Goal: Transaction & Acquisition: Purchase product/service

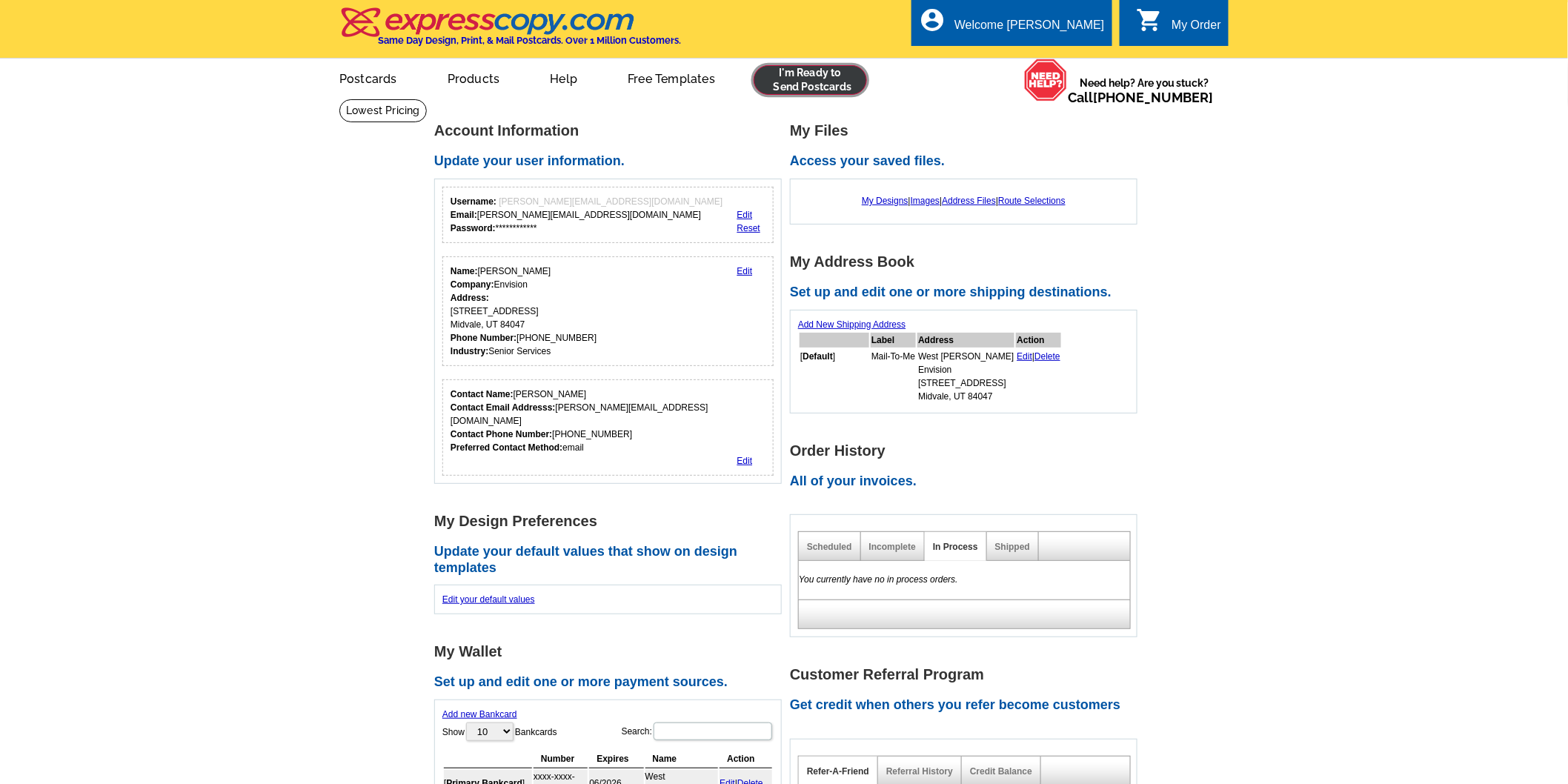
click at [793, 71] on link at bounding box center [811, 80] width 113 height 30
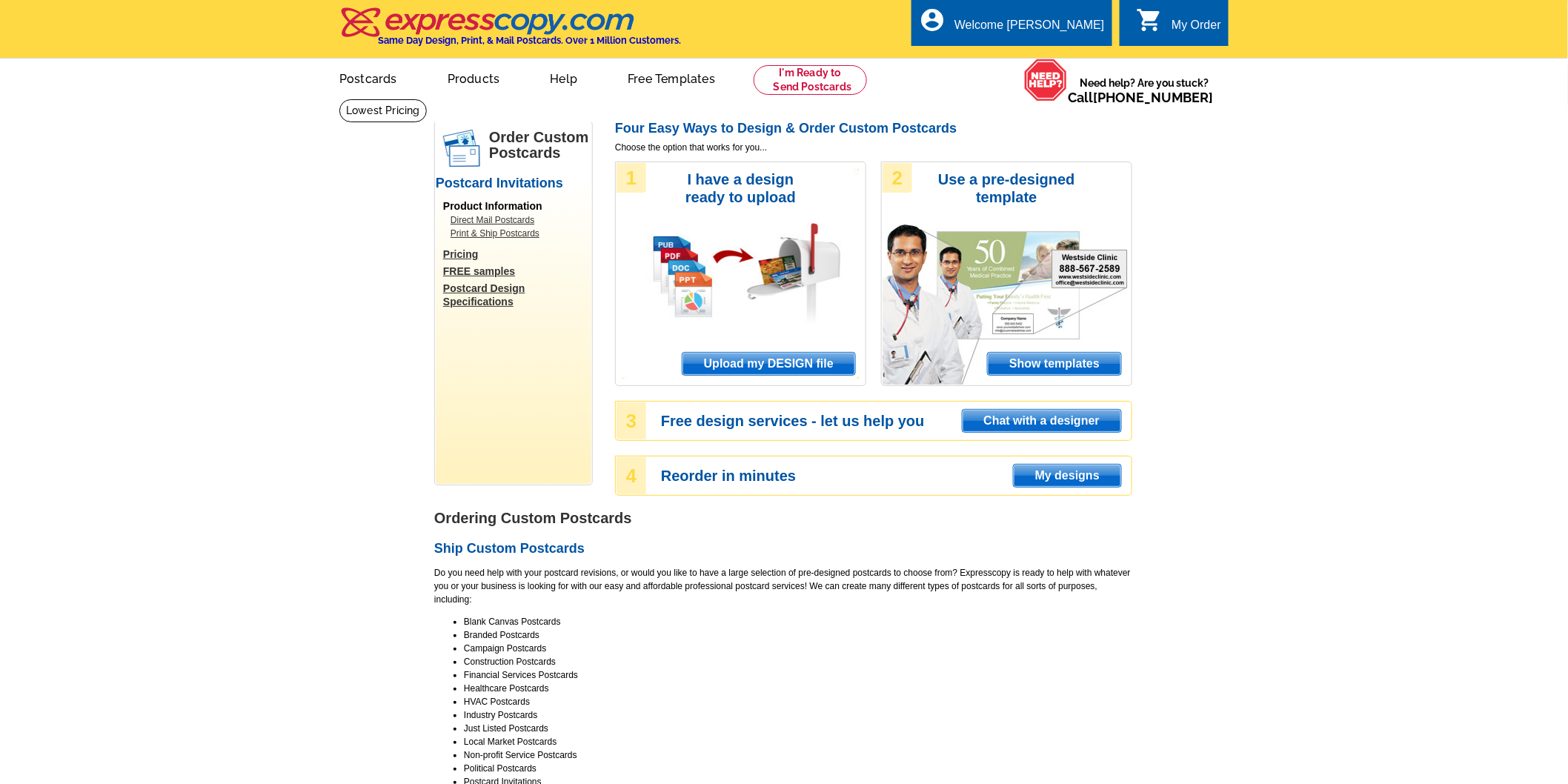
click at [753, 366] on span "Upload my DESIGN file" at bounding box center [768, 364] width 172 height 22
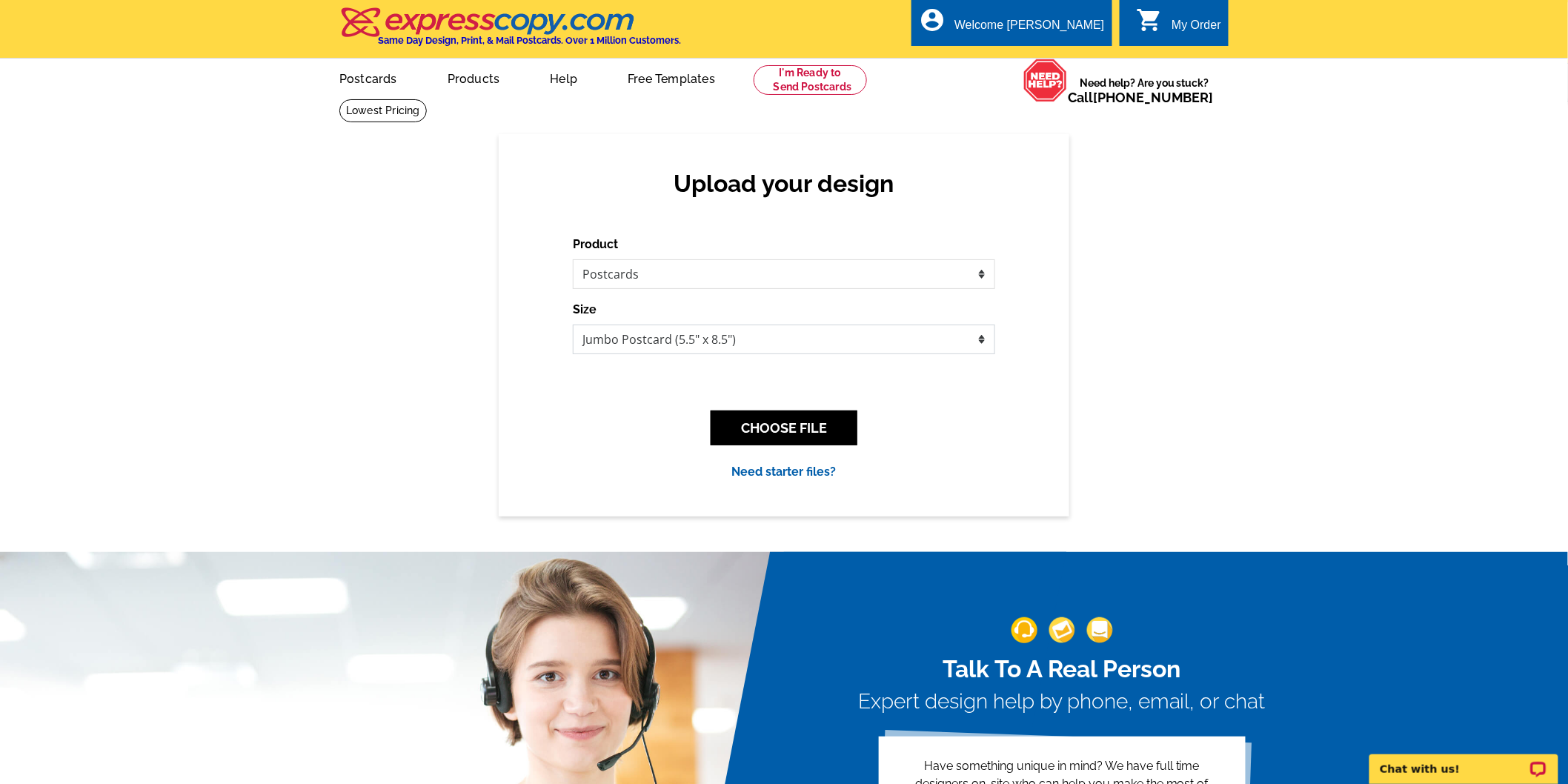
click at [678, 330] on select "Jumbo Postcard (5.5" x 8.5") Regular Postcard (4.25" x 5.6") Panoramic Postcard…" at bounding box center [784, 339] width 423 height 30
select select "1"
click at [573, 325] on select "Jumbo Postcard (5.5" x 8.5") Regular Postcard (4.25" x 5.6") Panoramic Postcard…" at bounding box center [784, 339] width 423 height 30
click at [764, 428] on button "CHOOSE FILE" at bounding box center [784, 428] width 146 height 35
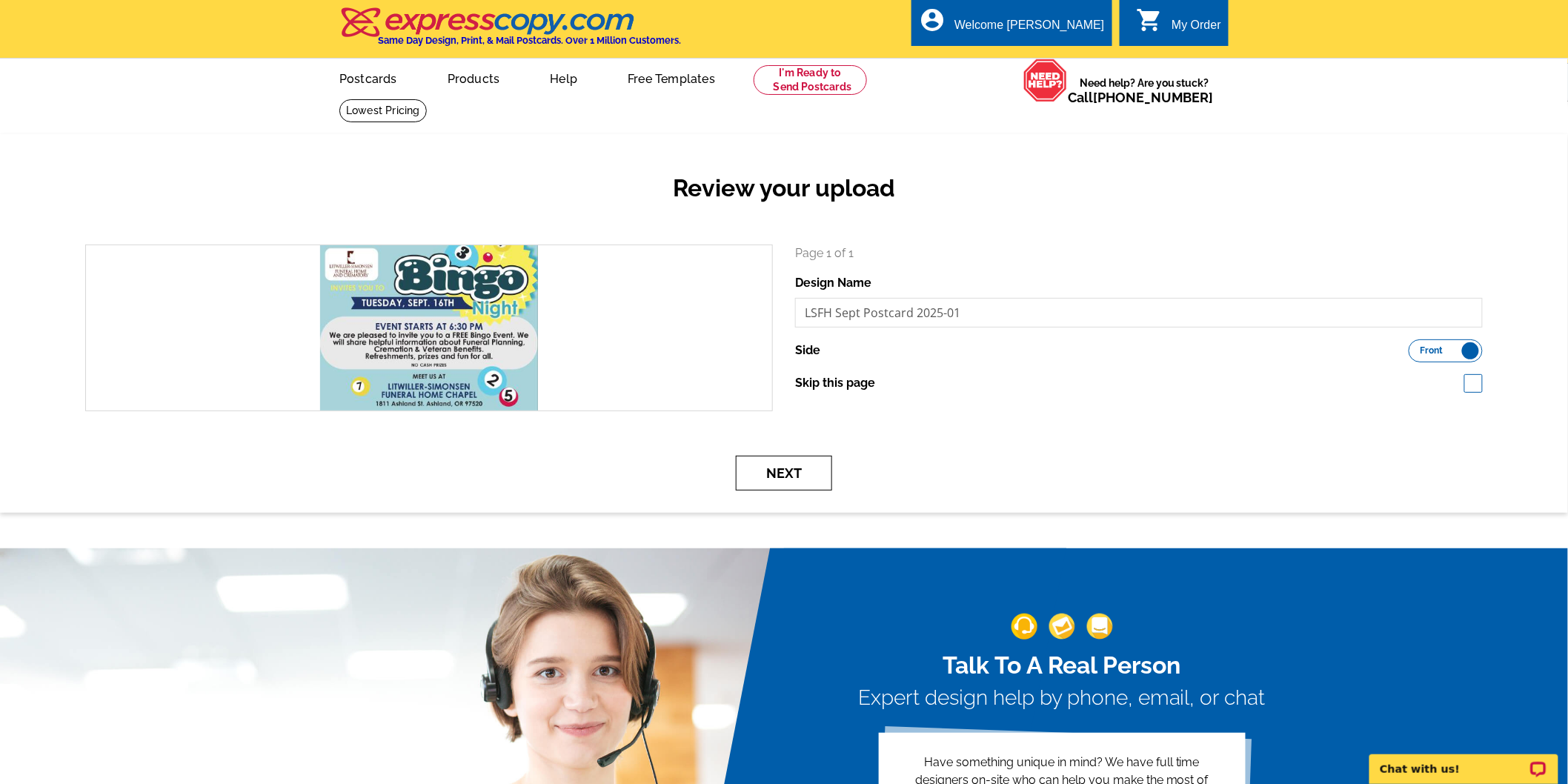
click at [801, 483] on button "Next" at bounding box center [784, 473] width 96 height 35
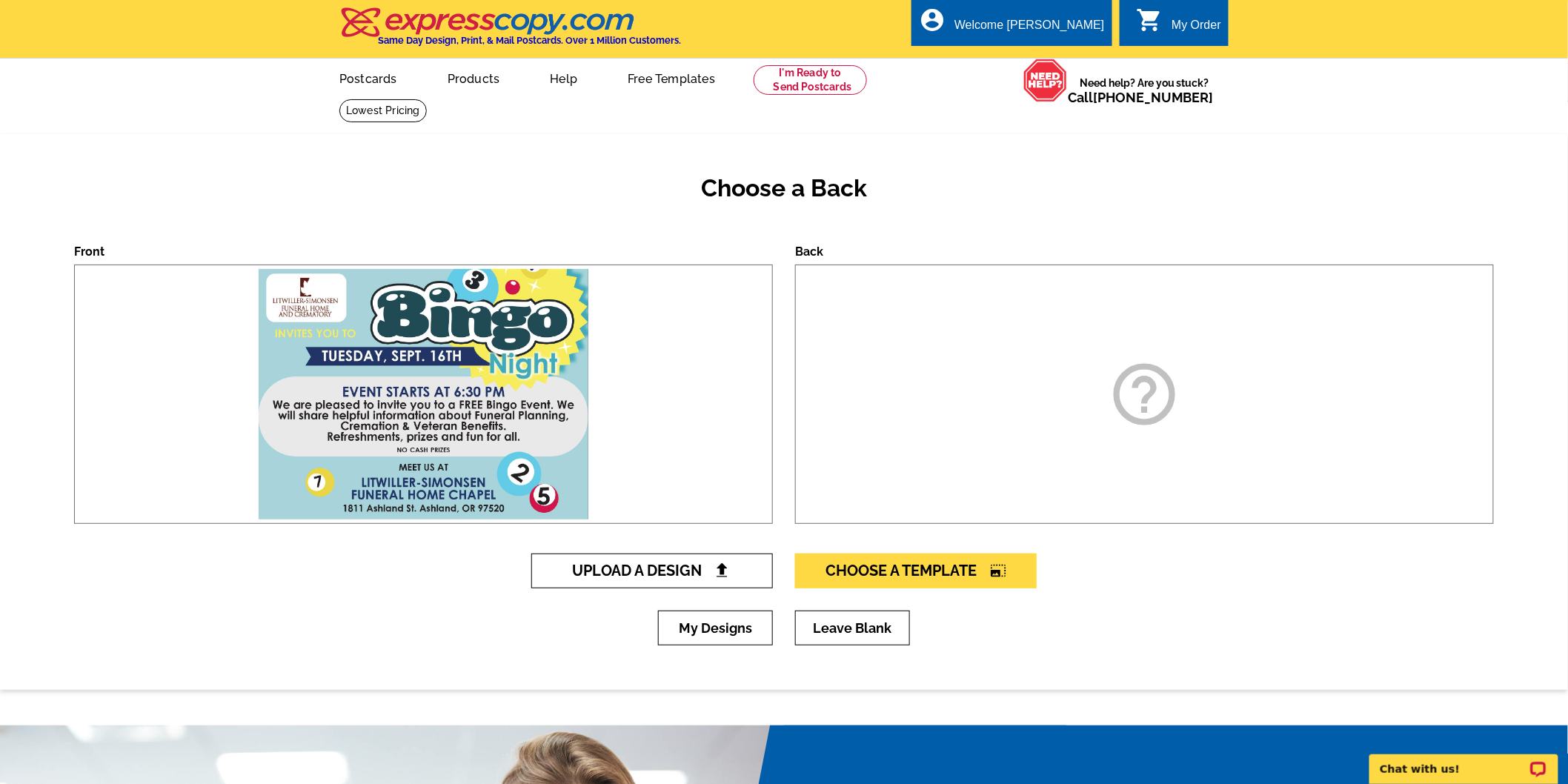
click at [712, 568] on span "Upload A Design" at bounding box center [653, 571] width 159 height 18
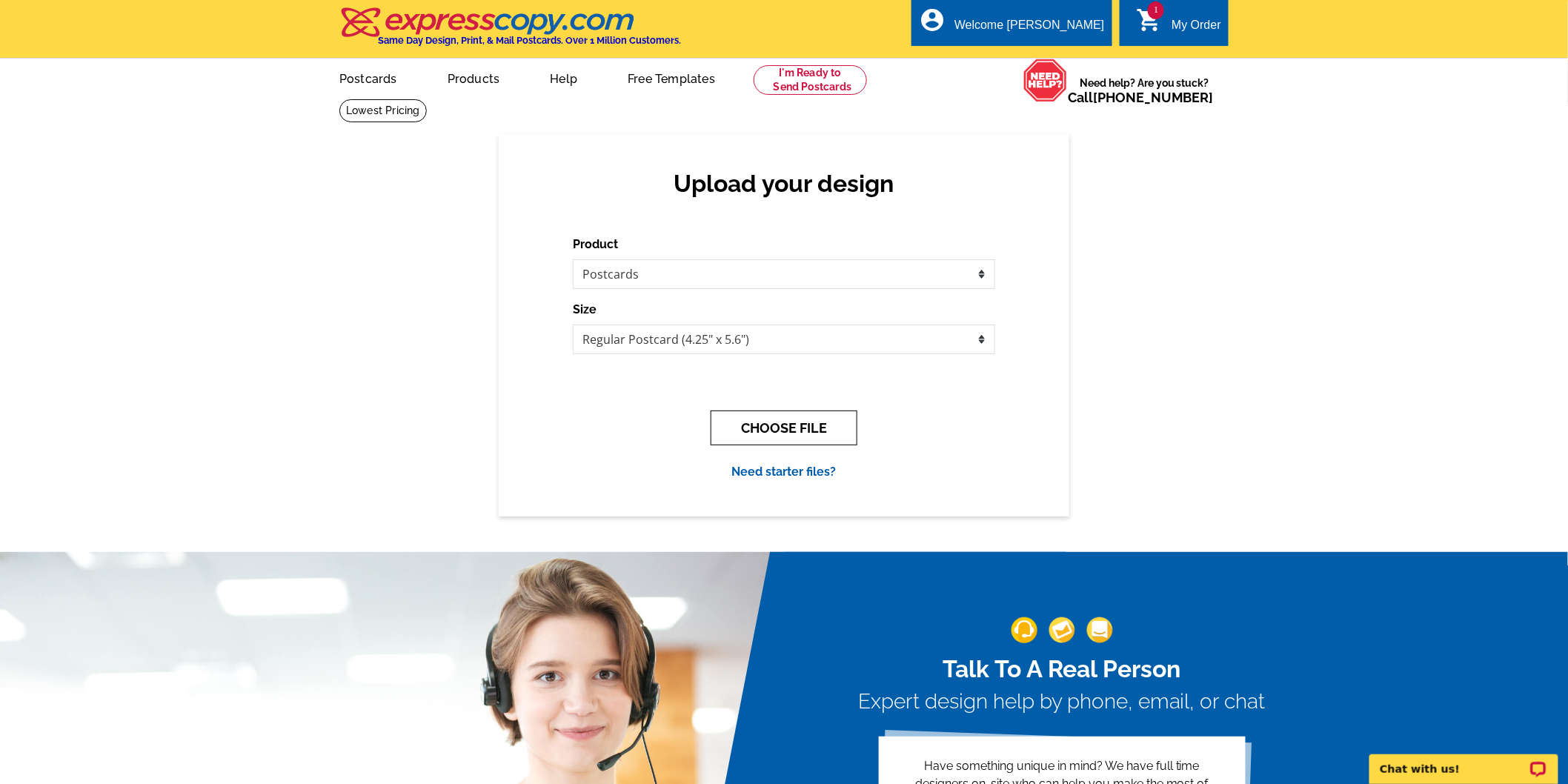
click at [806, 423] on button "CHOOSE FILE" at bounding box center [784, 428] width 146 height 35
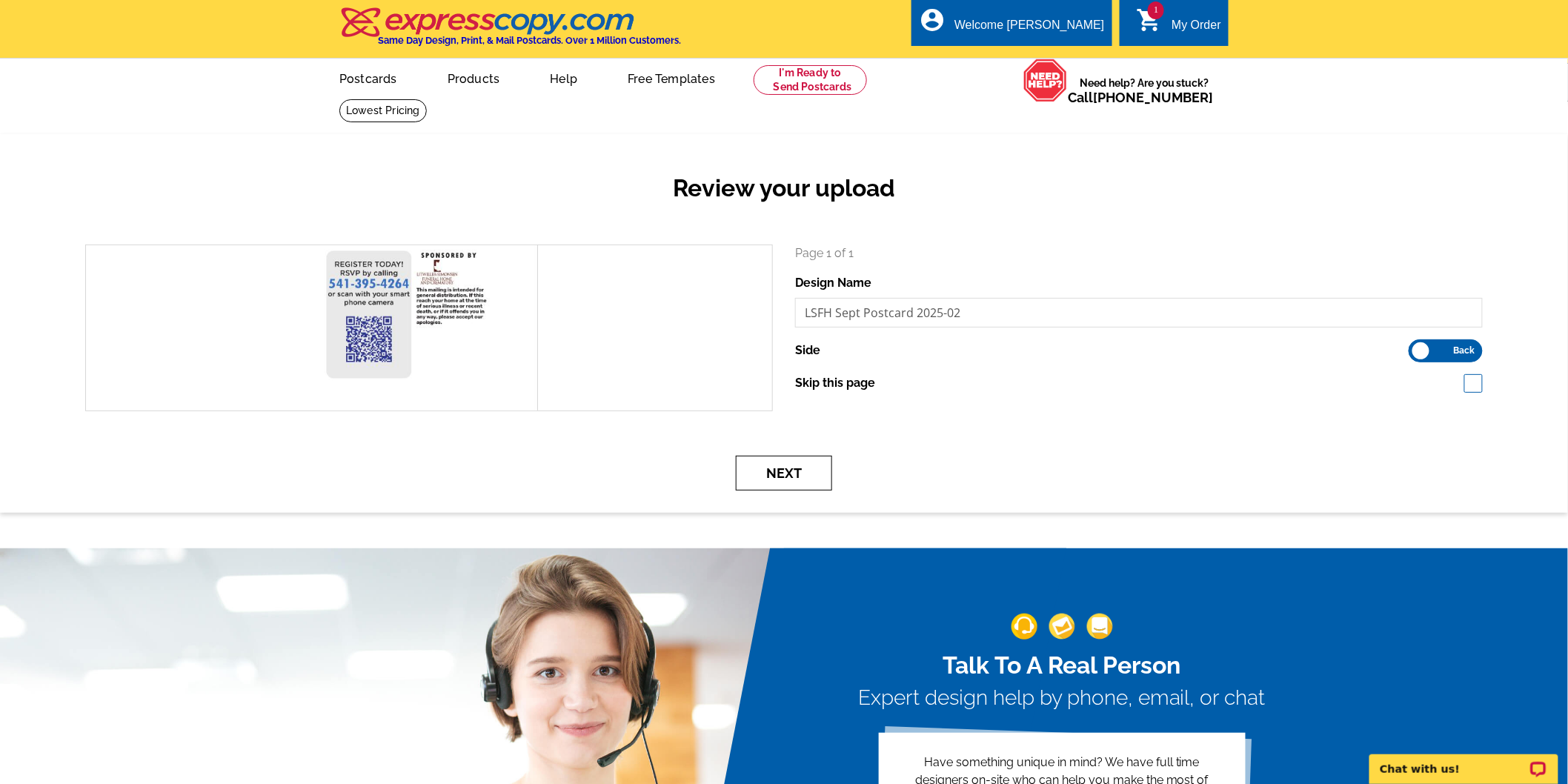
drag, startPoint x: 798, startPoint y: 479, endPoint x: 779, endPoint y: 479, distance: 19.0
click at [798, 479] on button "Next" at bounding box center [784, 473] width 96 height 35
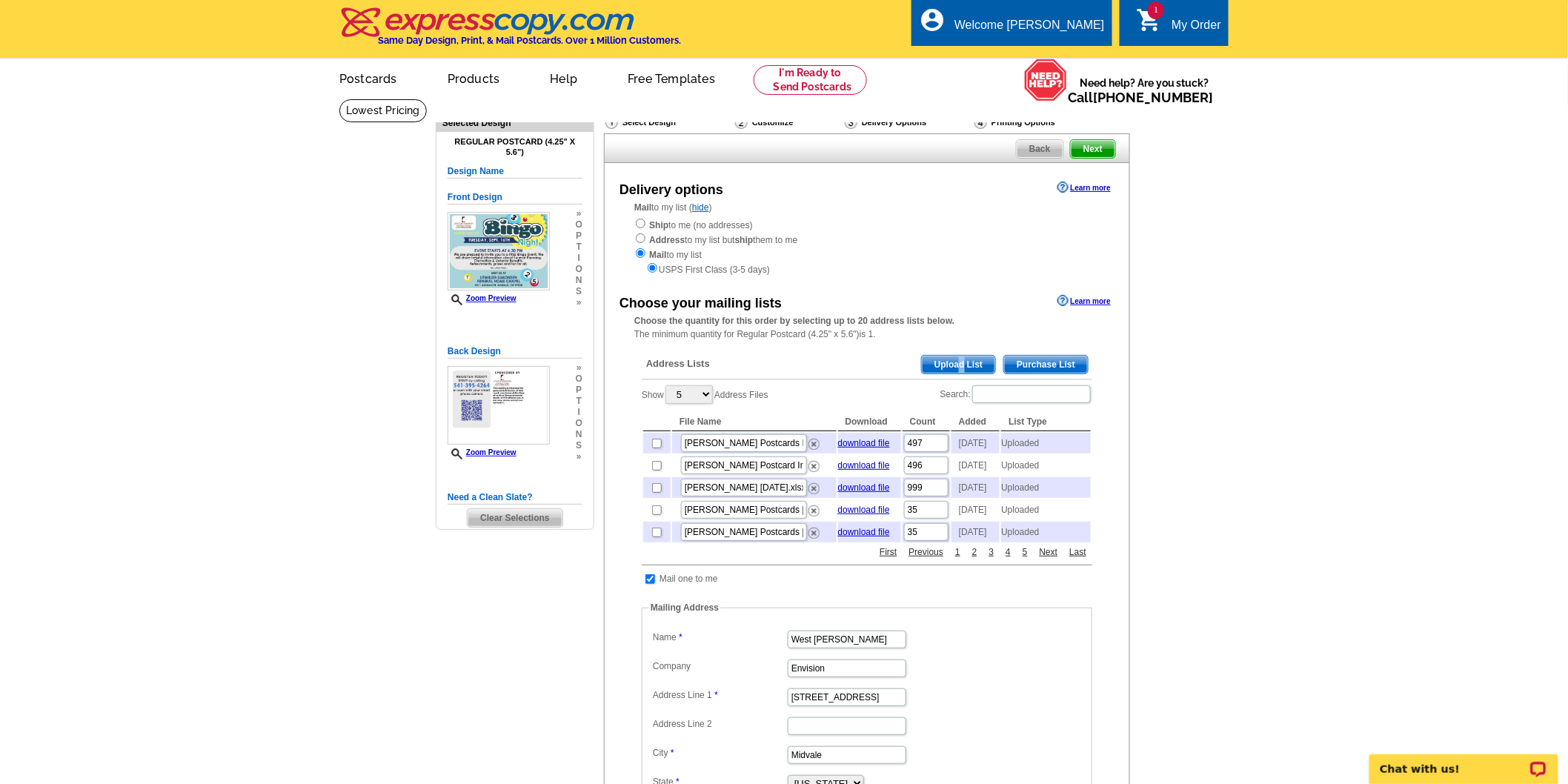
click at [963, 361] on span "Upload List" at bounding box center [958, 364] width 73 height 18
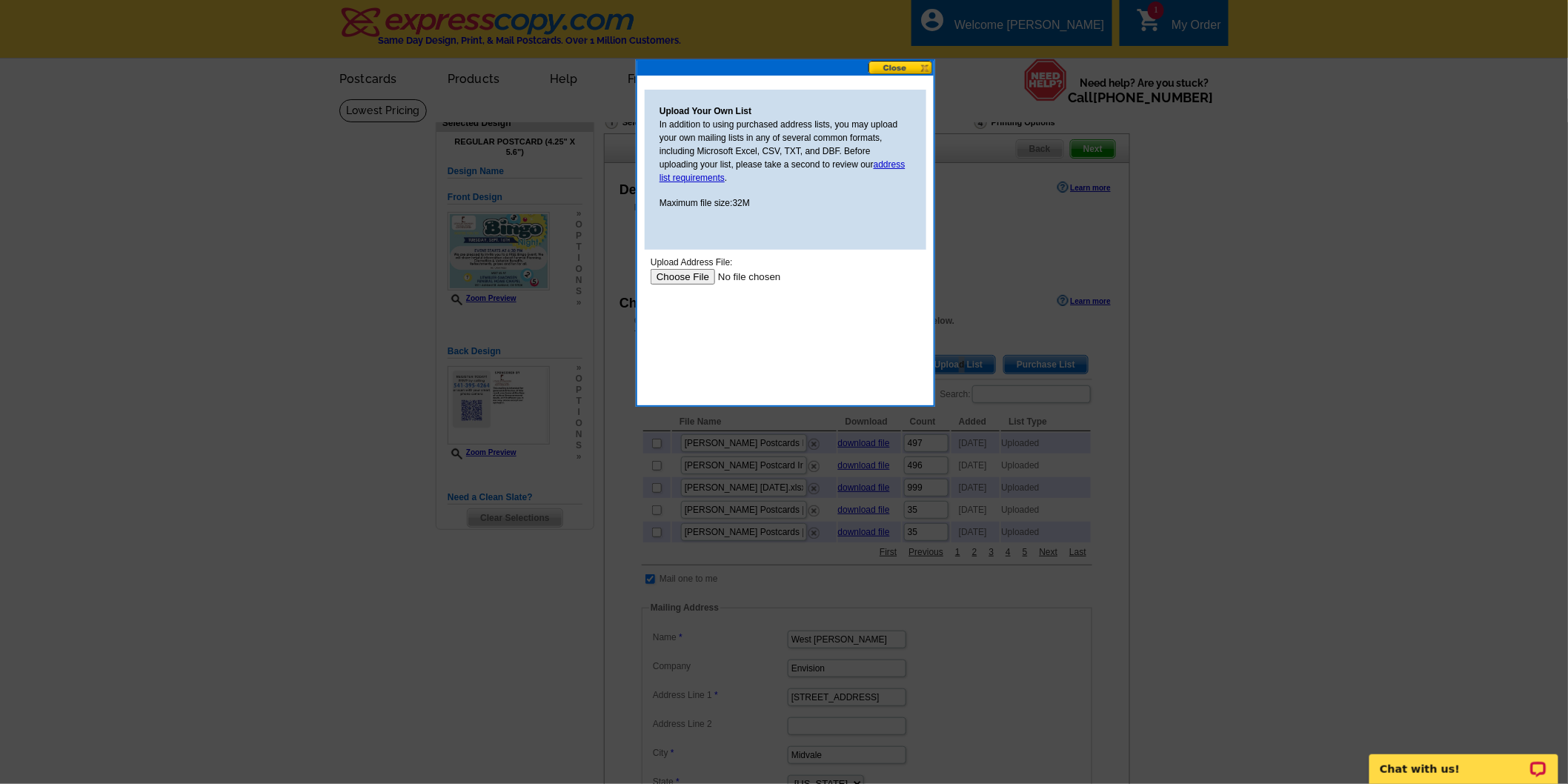
click at [695, 279] on input "file" at bounding box center [744, 276] width 187 height 16
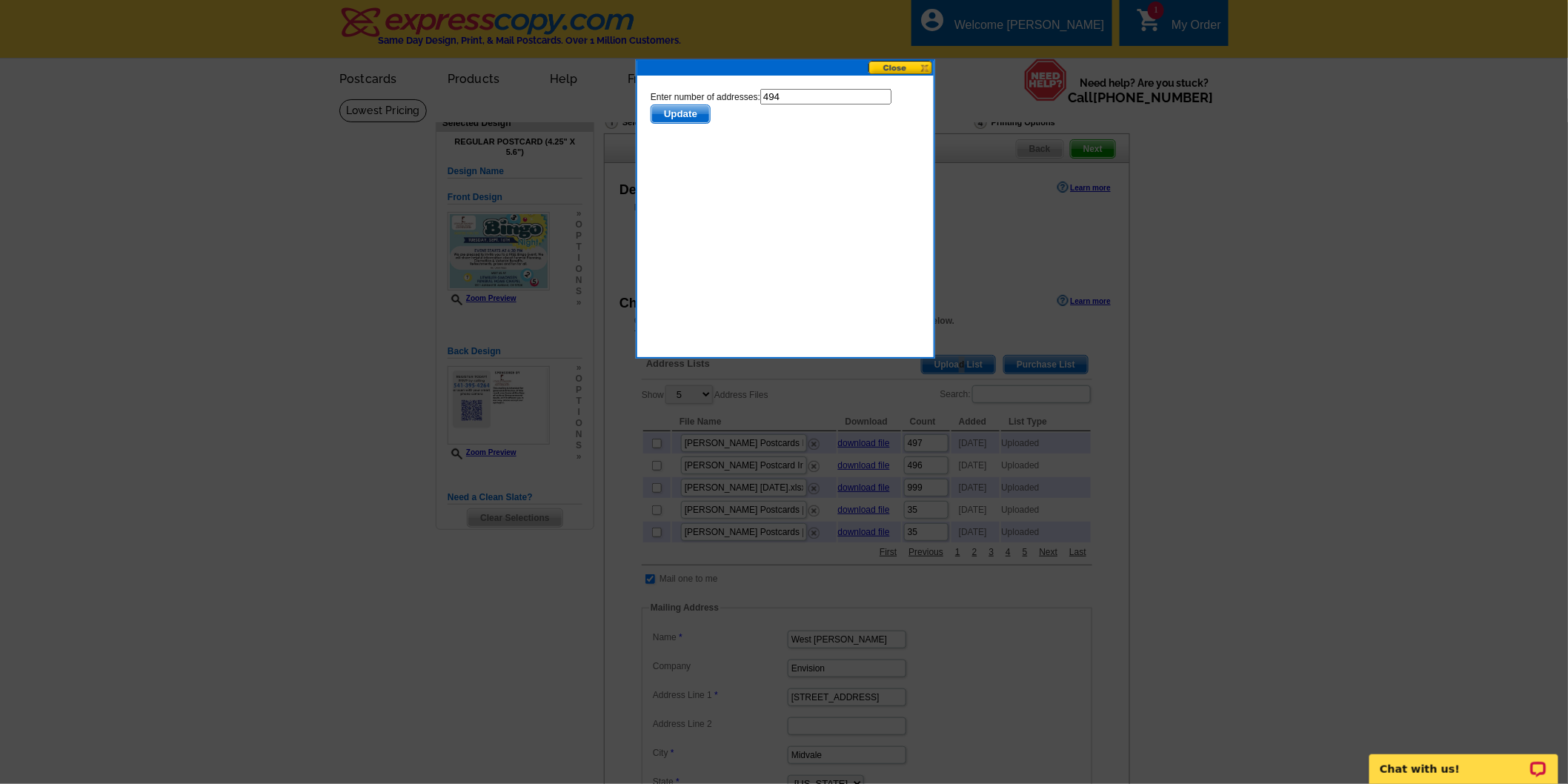
click at [691, 113] on span "Update" at bounding box center [680, 113] width 58 height 18
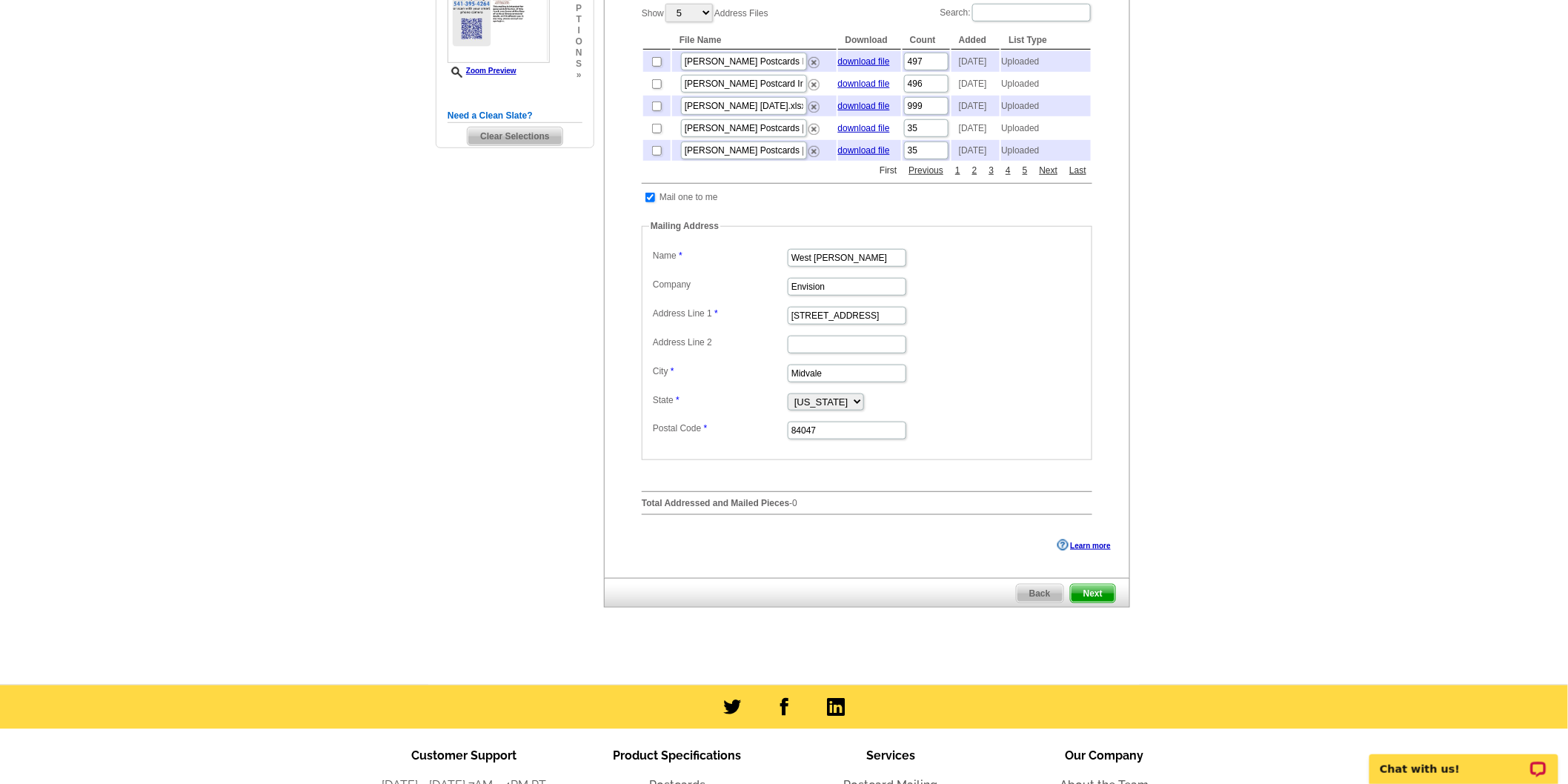
scroll to position [412, 0]
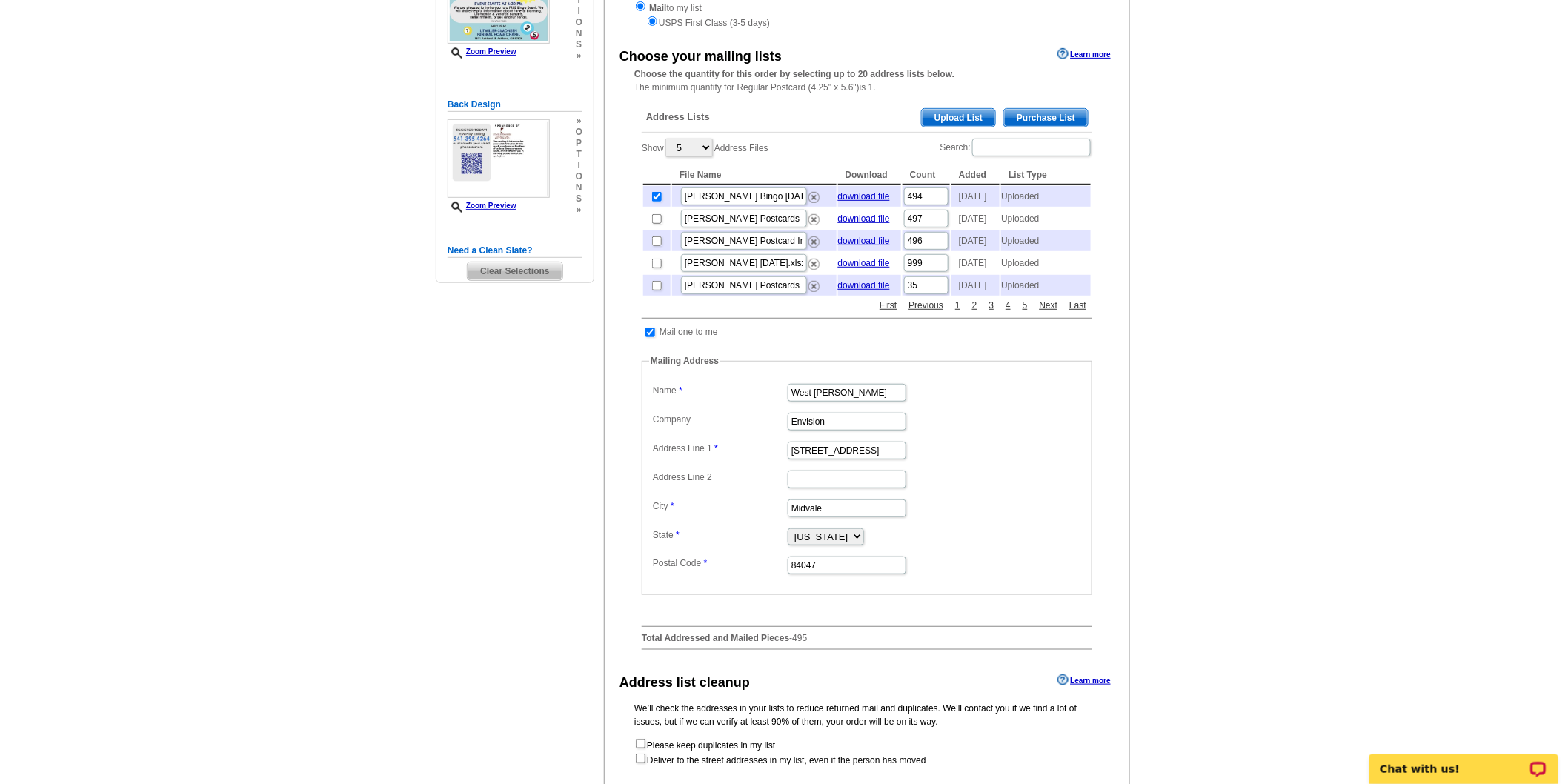
scroll to position [494, 0]
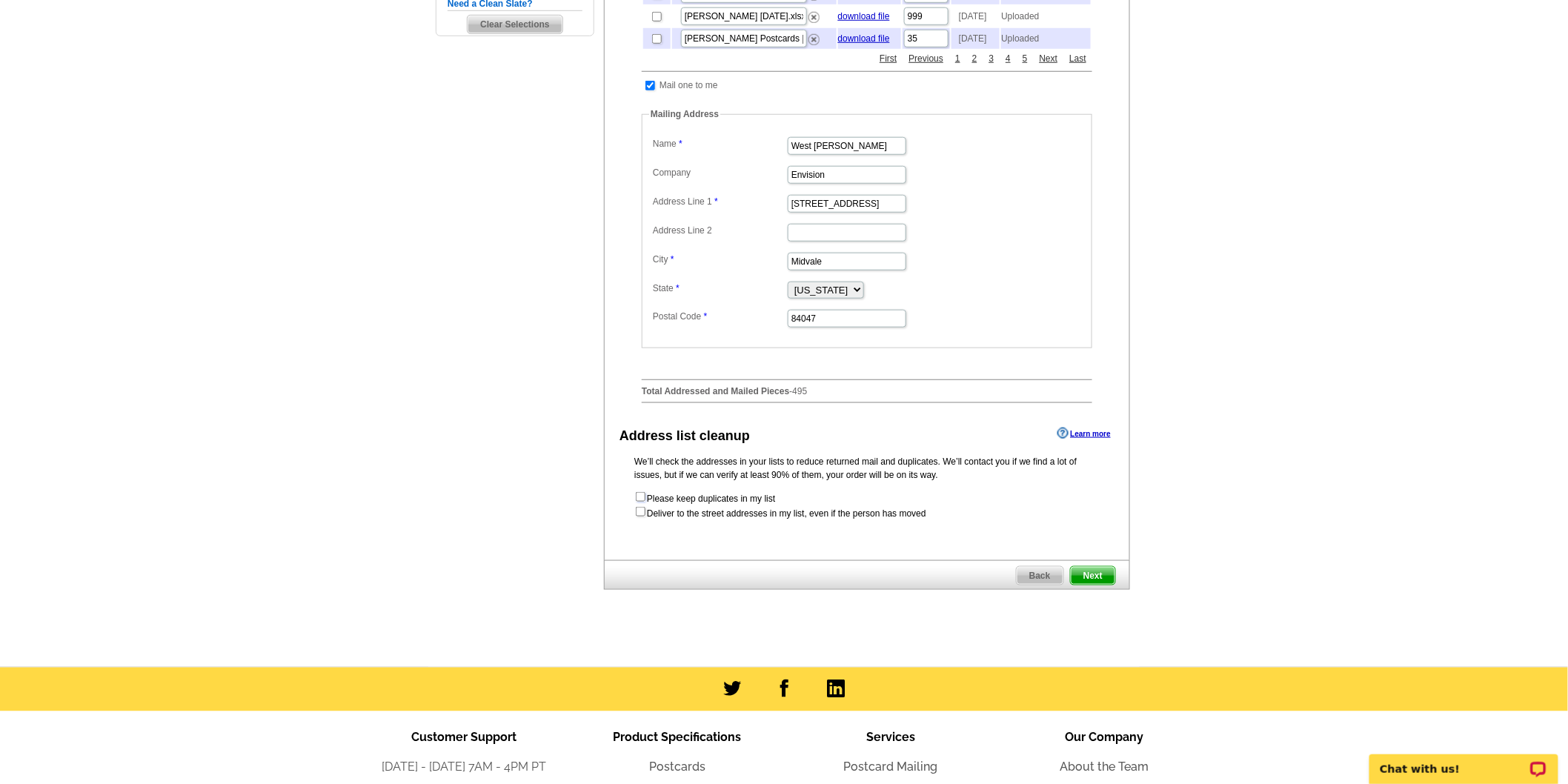
click at [636, 501] on input "checkbox" at bounding box center [641, 497] width 9 height 9
checkbox input "true"
click at [636, 516] on input "checkbox" at bounding box center [641, 512] width 9 height 9
checkbox input "true"
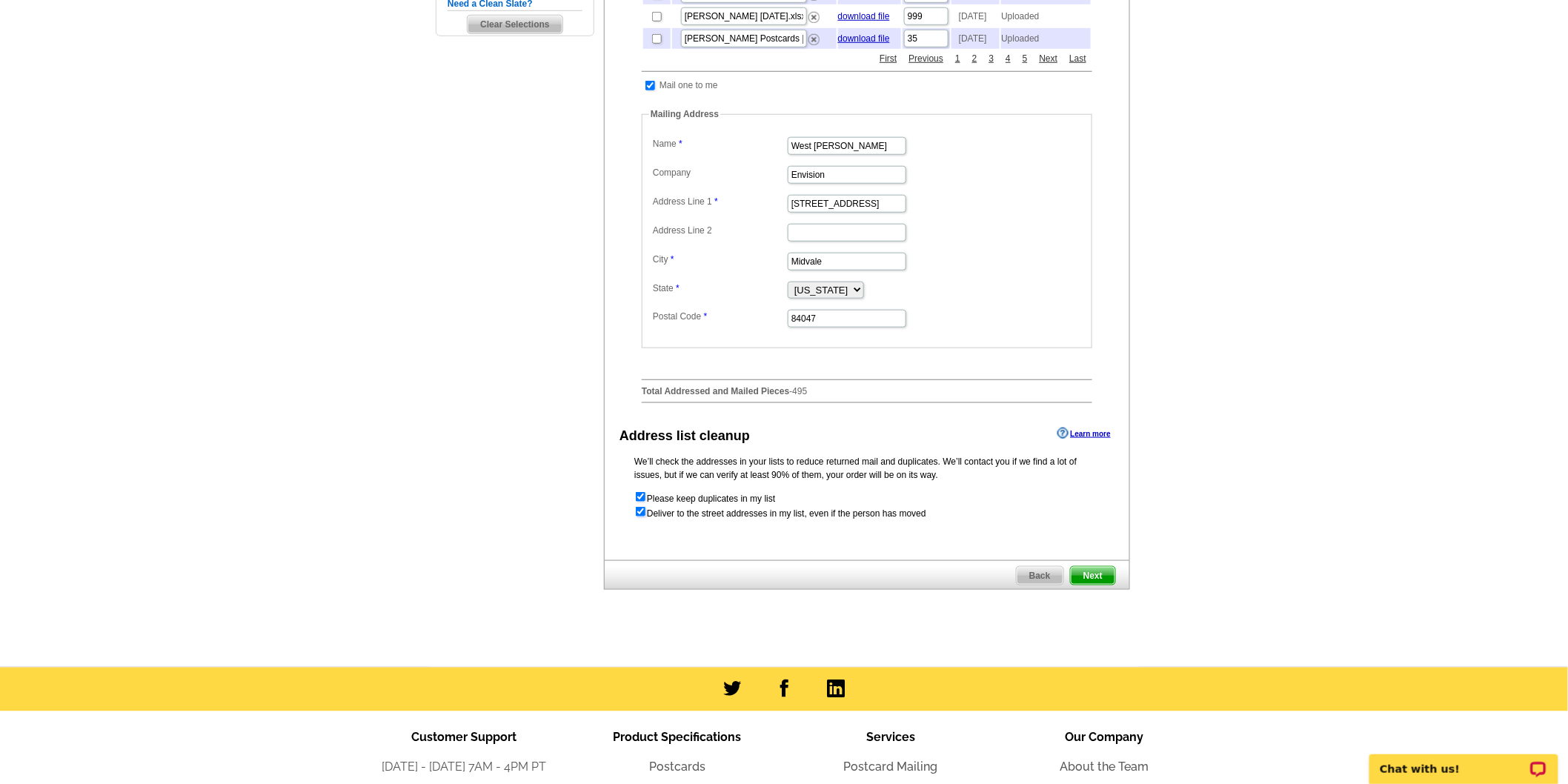
radio input "true"
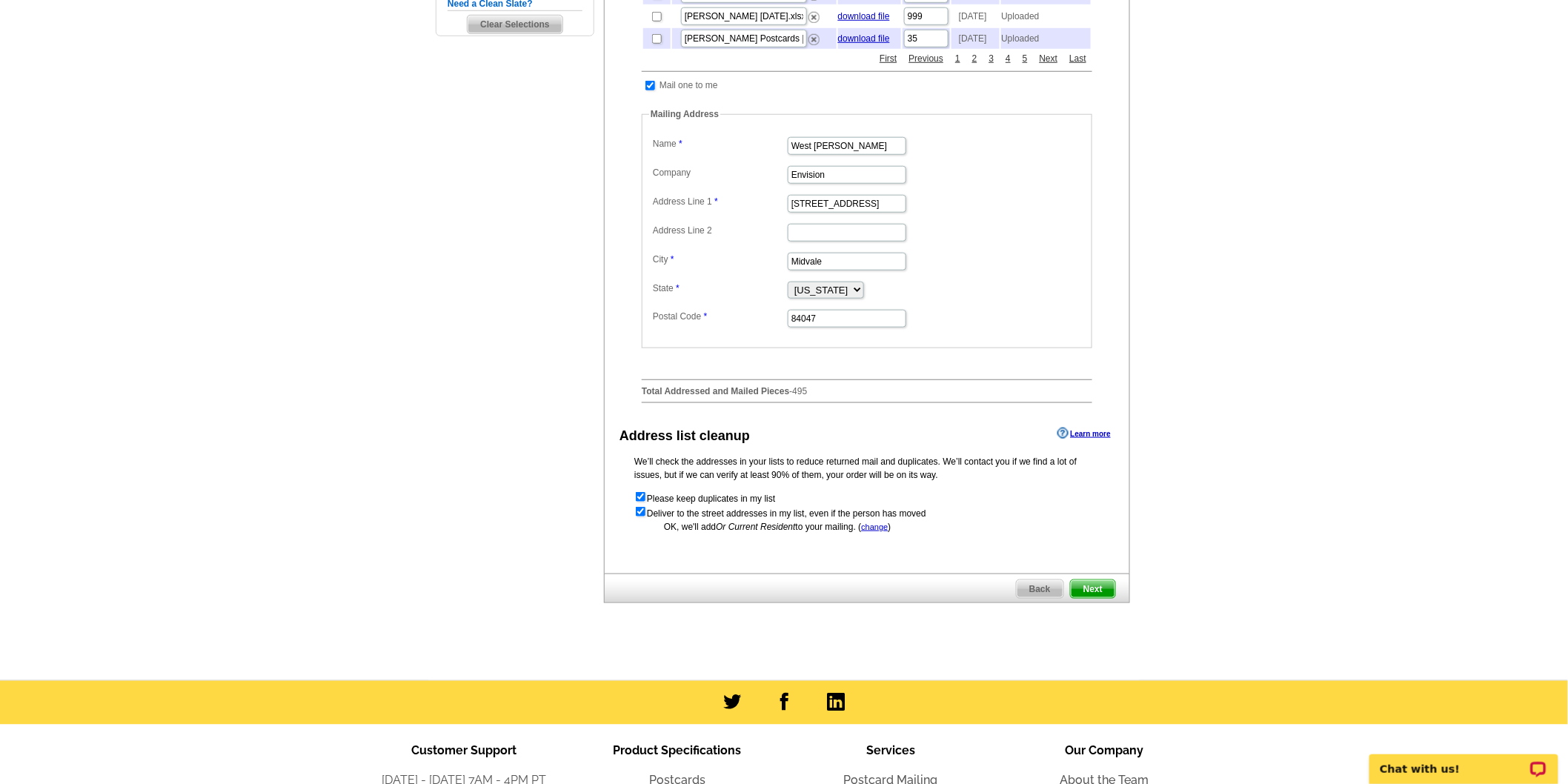
click at [1093, 598] on span "Next" at bounding box center [1093, 589] width 44 height 18
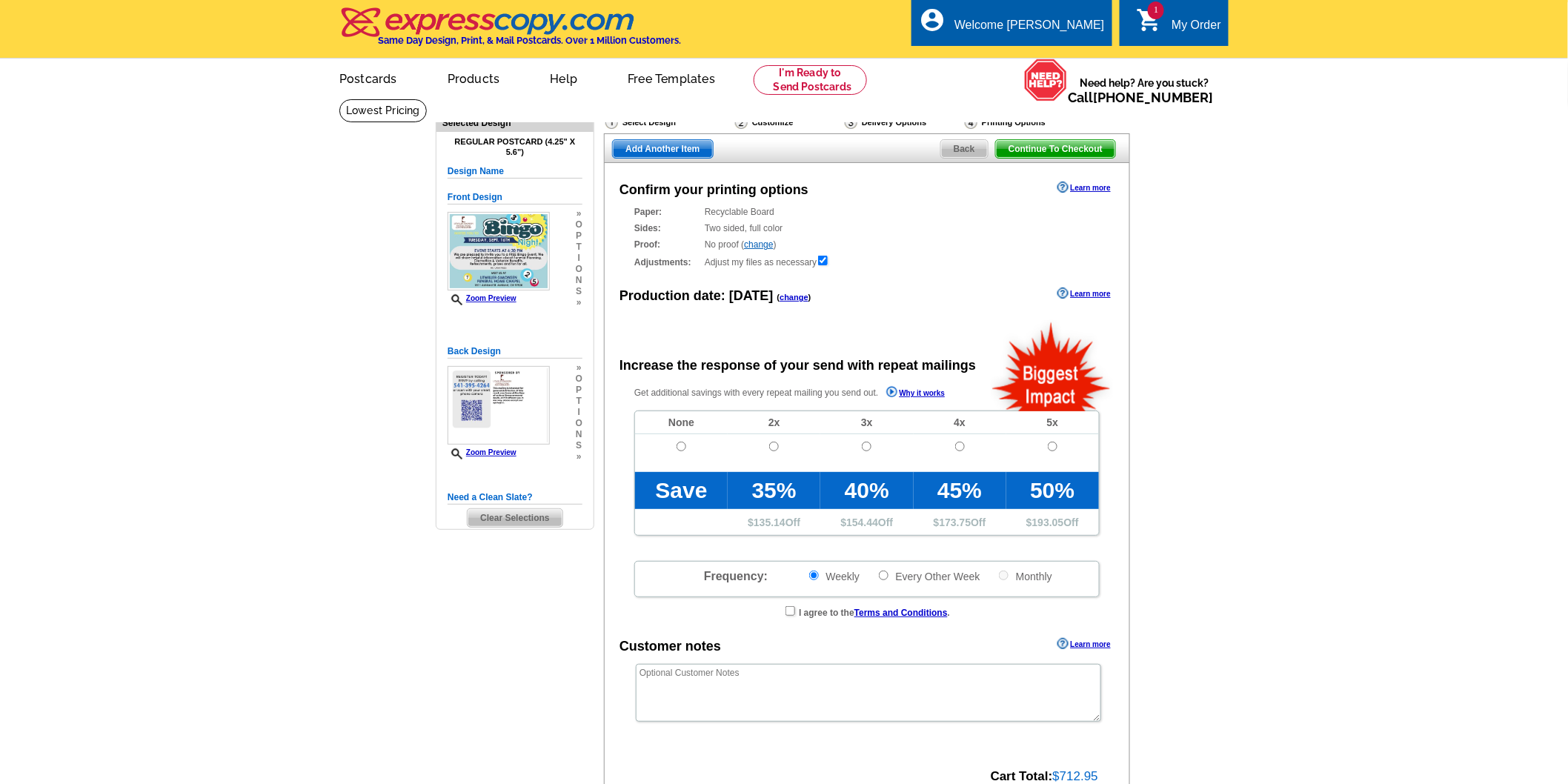
radio input "false"
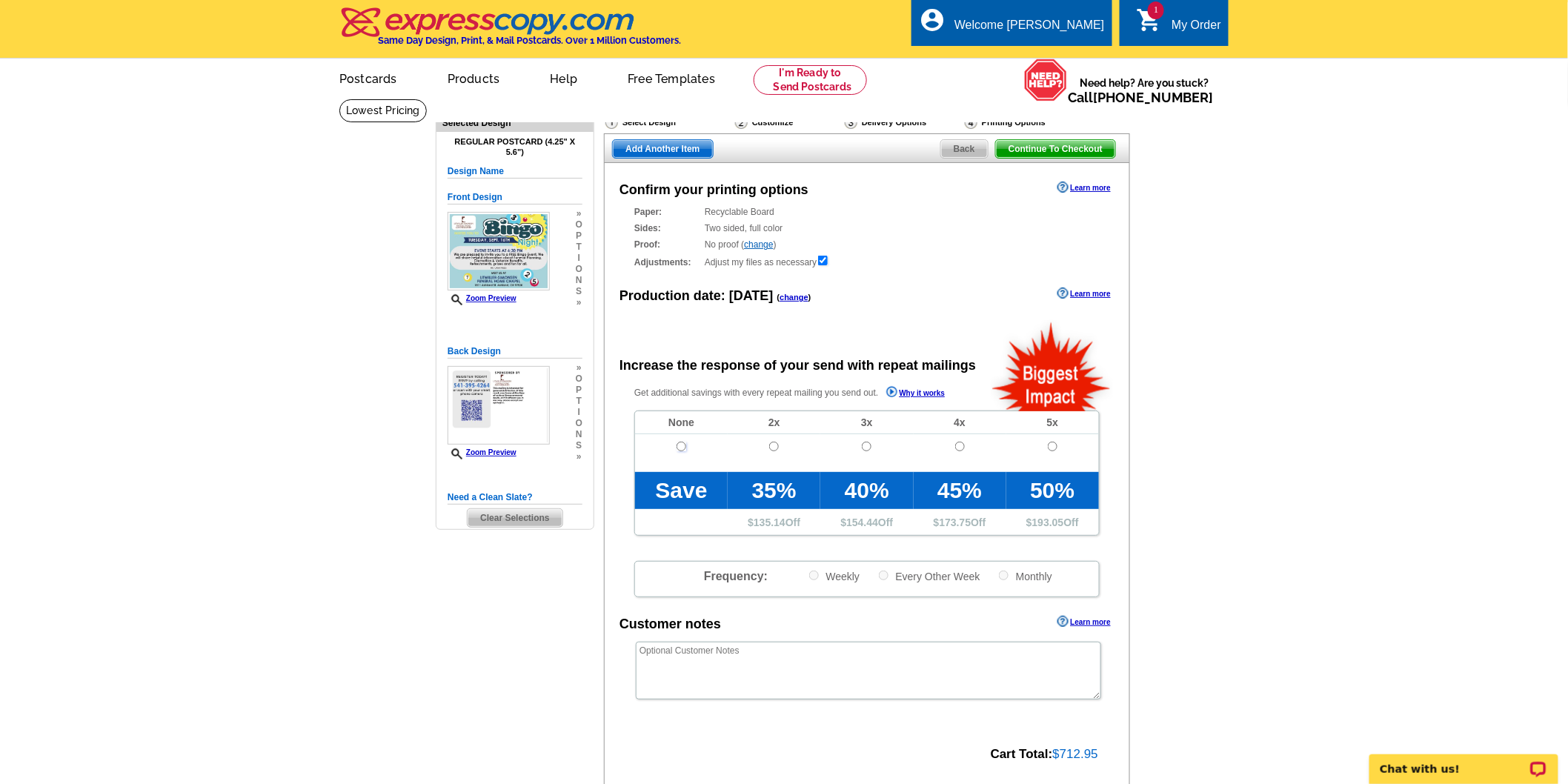
click at [679, 449] on input "radio" at bounding box center [682, 446] width 9 height 9
radio input "true"
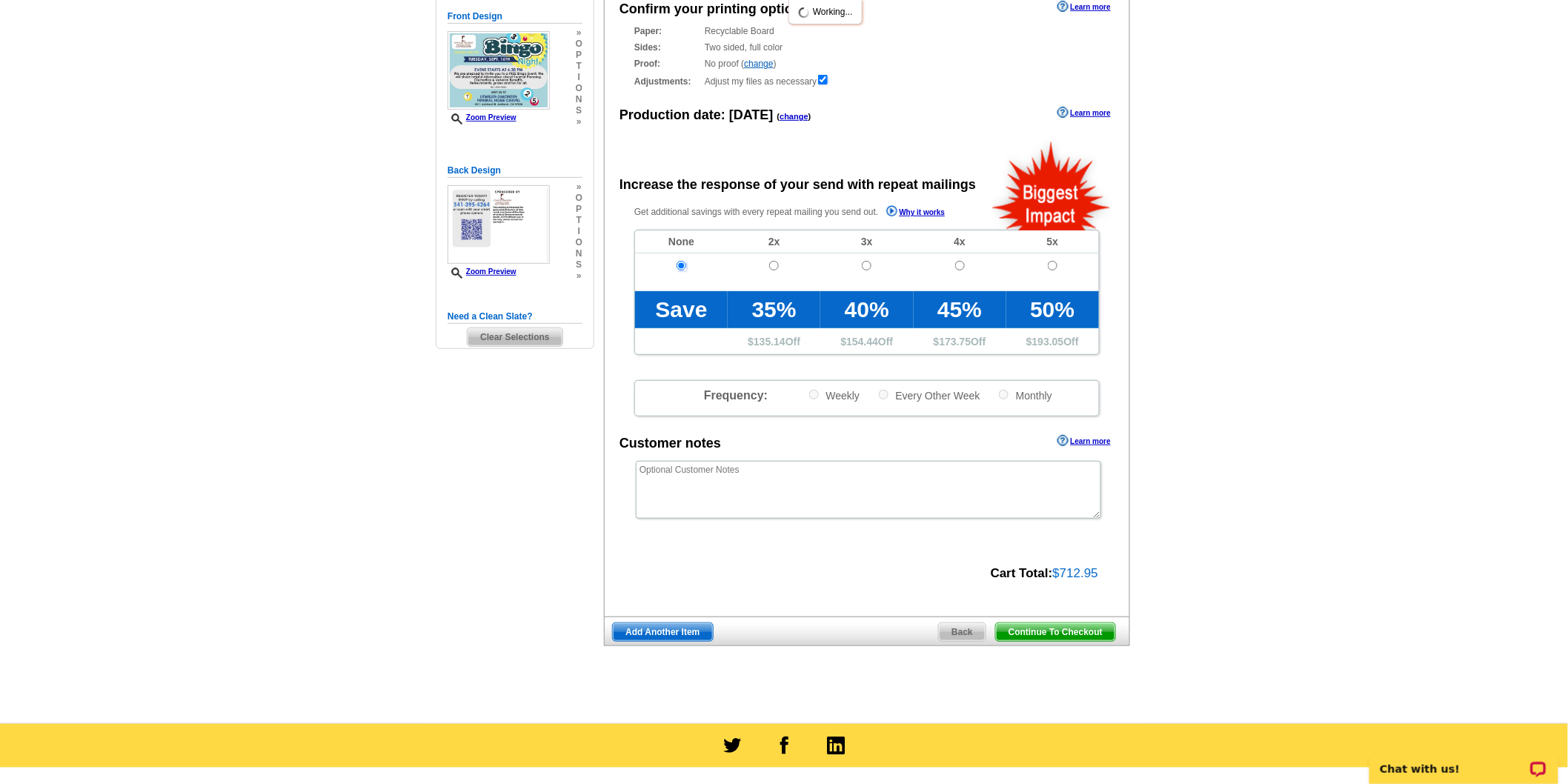
scroll to position [329, 0]
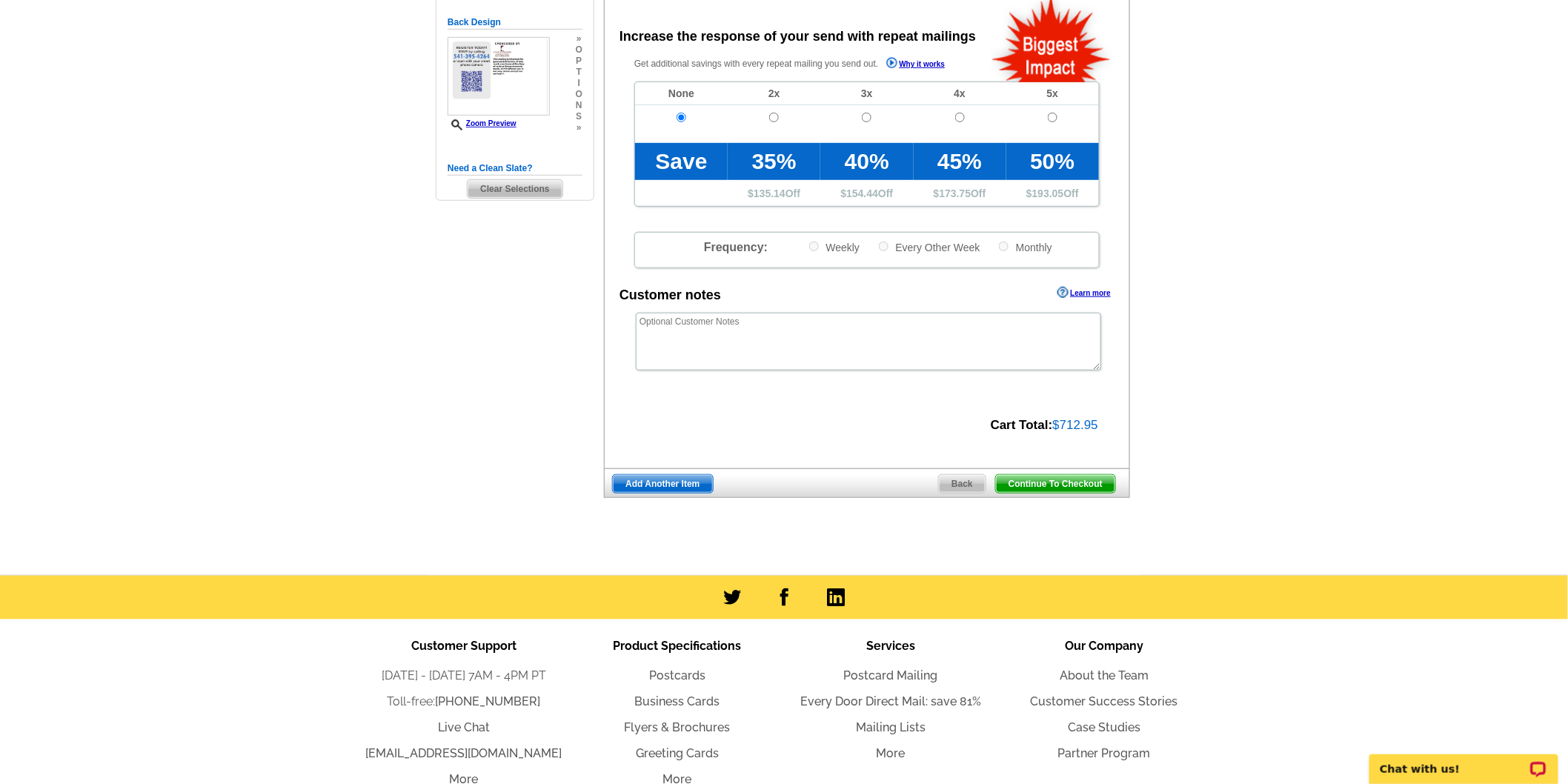
click at [1071, 487] on span "Continue To Checkout" at bounding box center [1056, 484] width 120 height 18
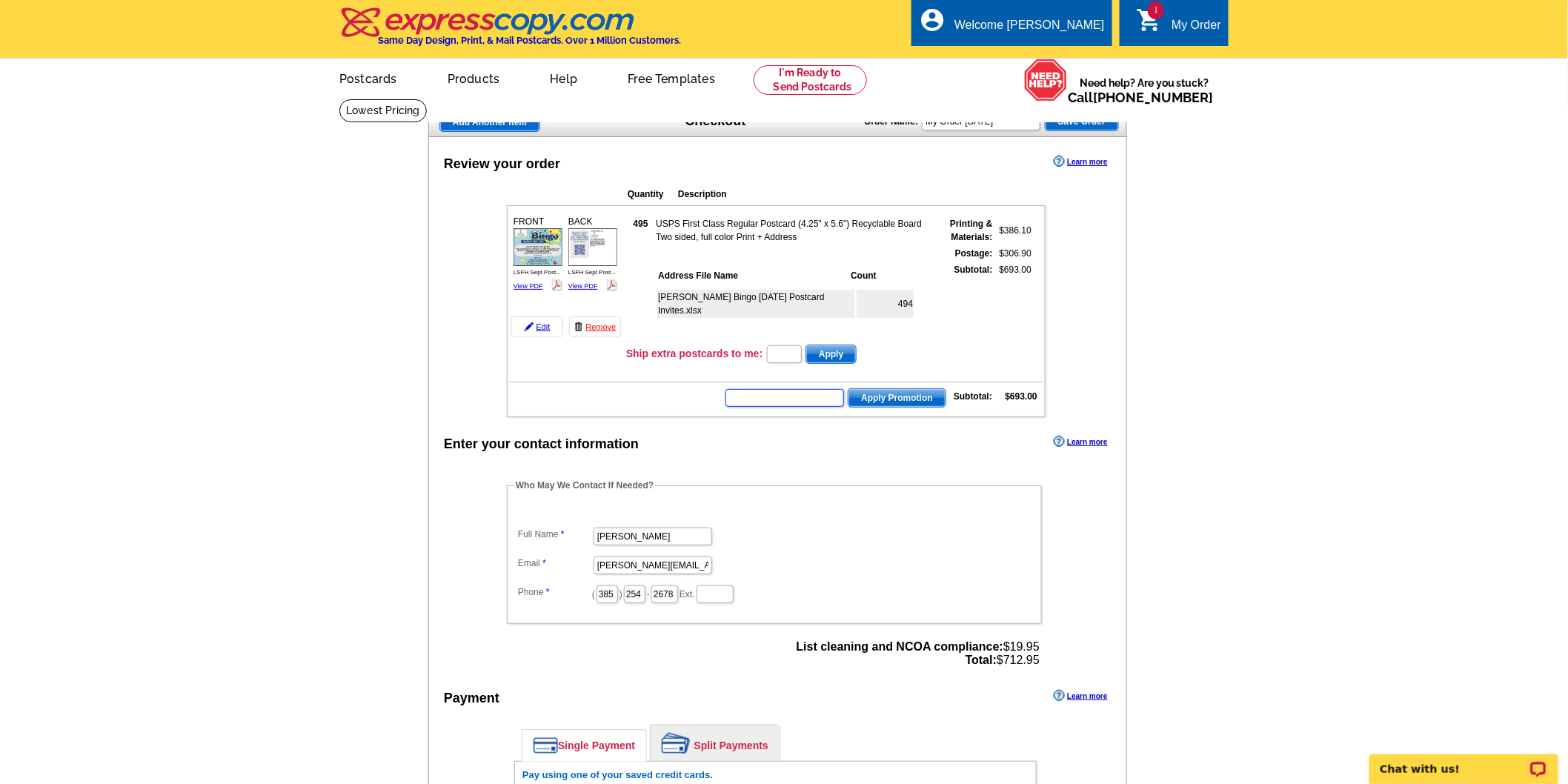
click at [756, 390] on input "text" at bounding box center [785, 398] width 119 height 18
type input "hurry40"
click at [881, 397] on span "Apply Promotion" at bounding box center [897, 398] width 97 height 18
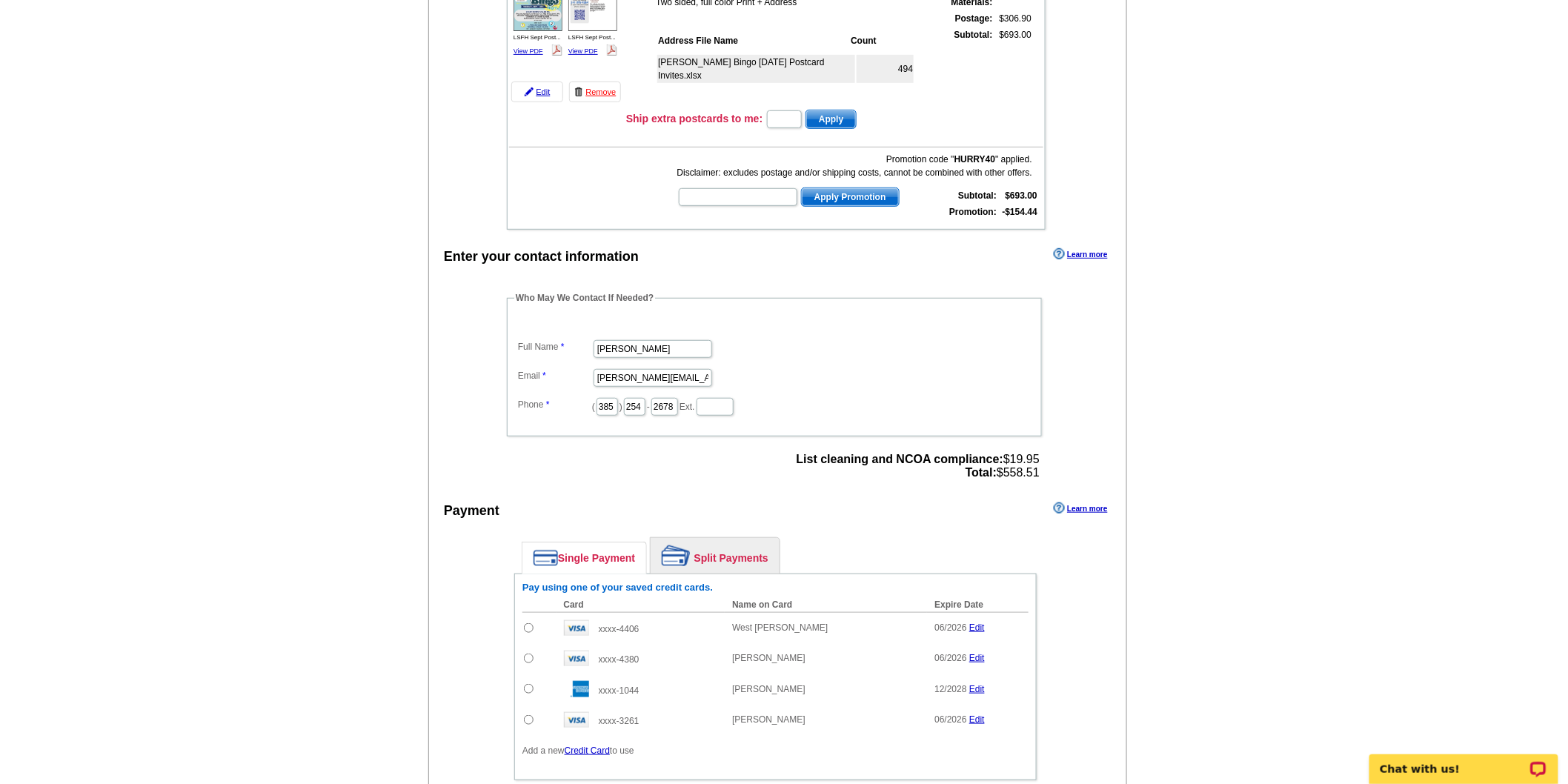
scroll to position [329, 0]
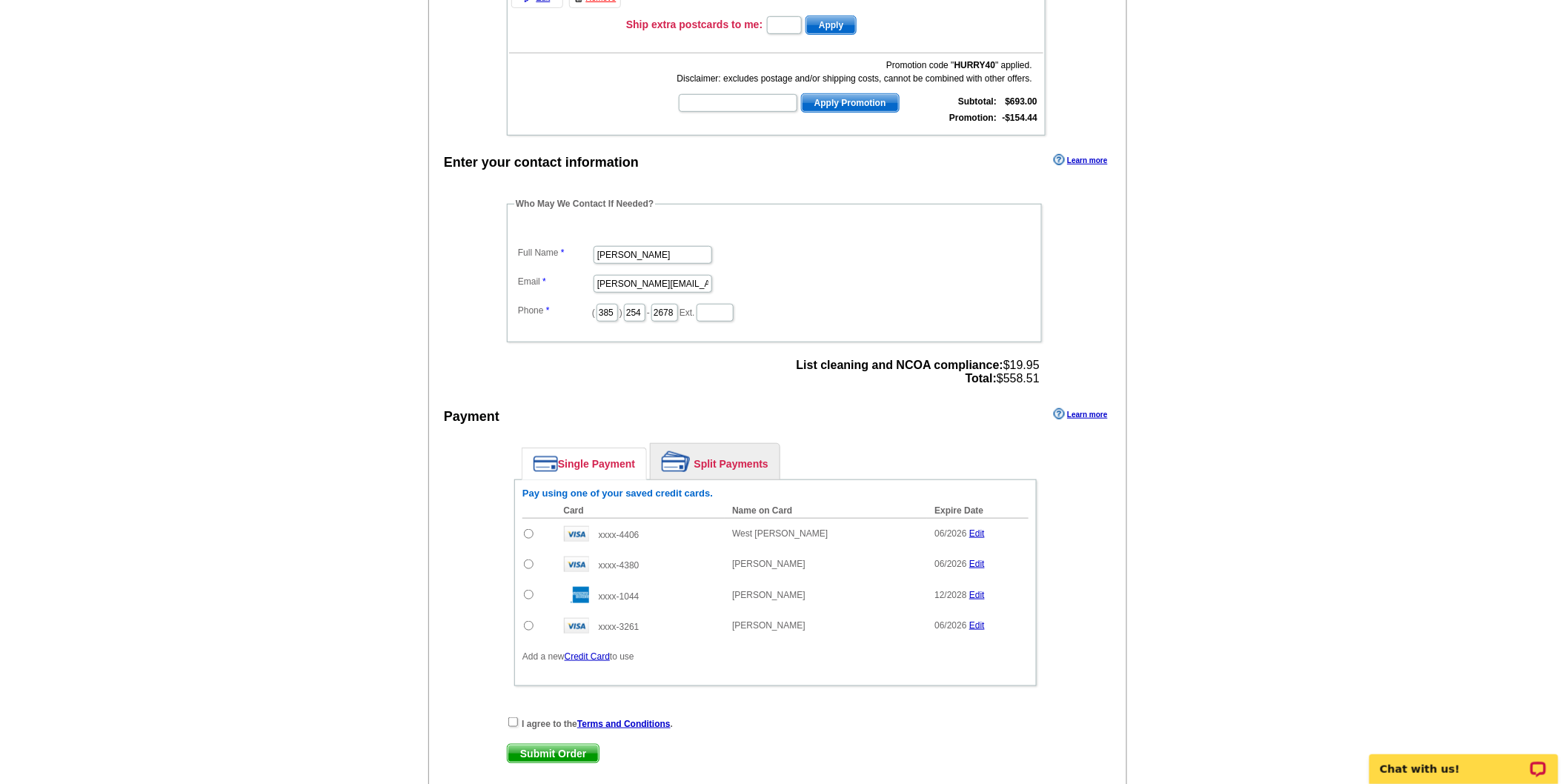
click at [524, 560] on input "radio" at bounding box center [529, 564] width 9 height 9
radio input "true"
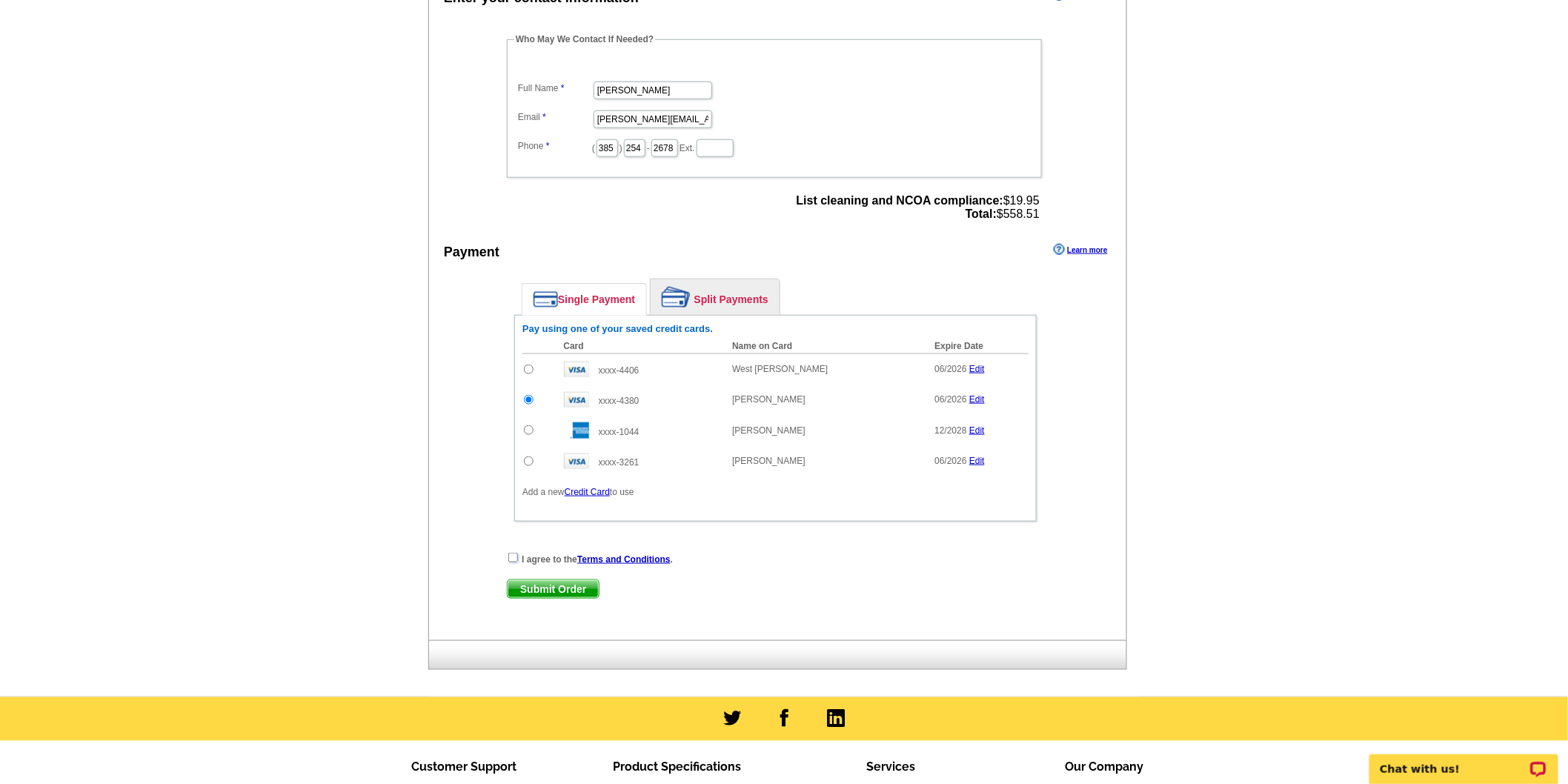
click at [513, 553] on input "checkbox" at bounding box center [513, 557] width 9 height 9
checkbox input "true"
click at [560, 580] on span "Submit Order" at bounding box center [553, 589] width 91 height 18
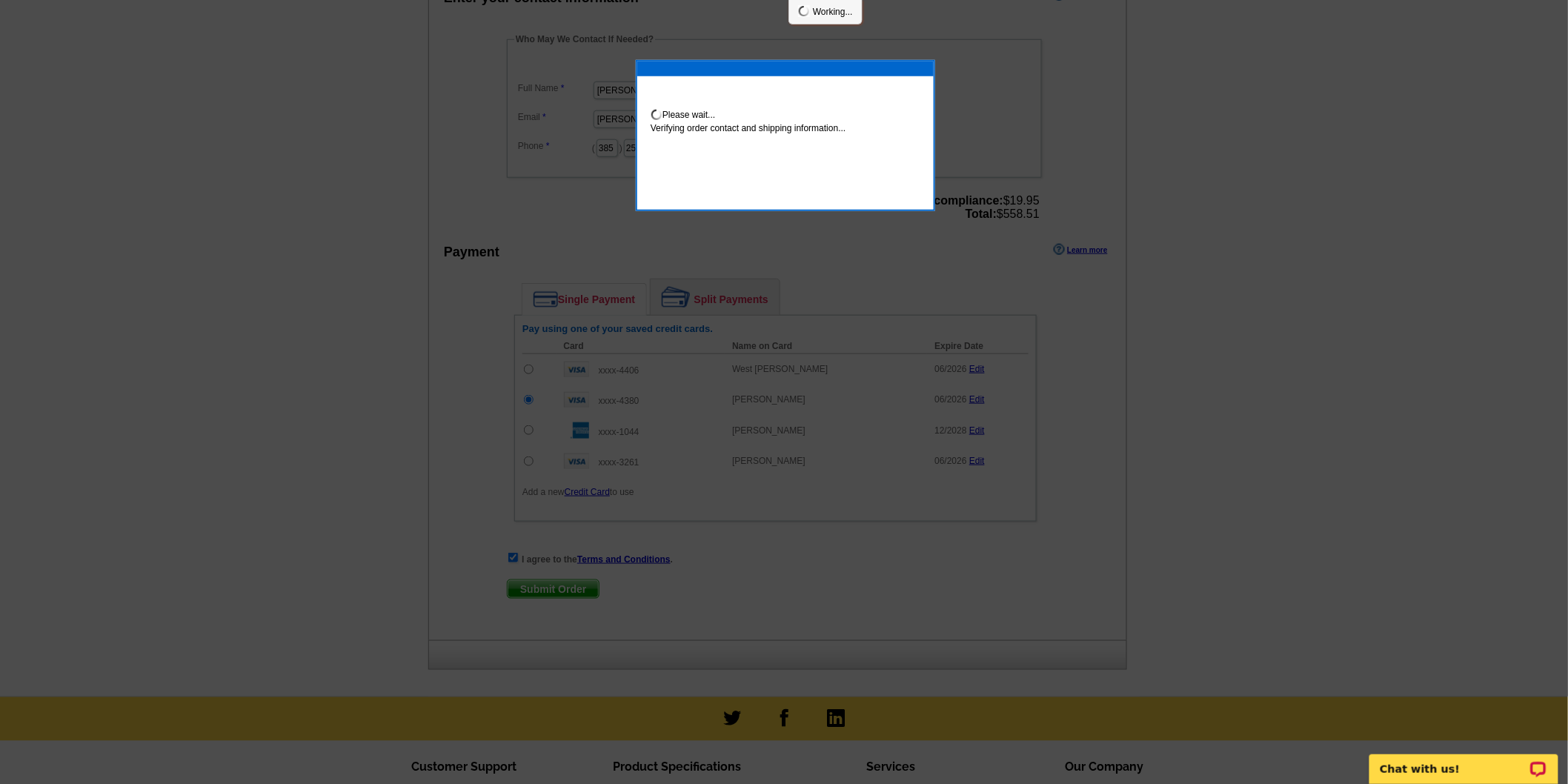
scroll to position [488, 0]
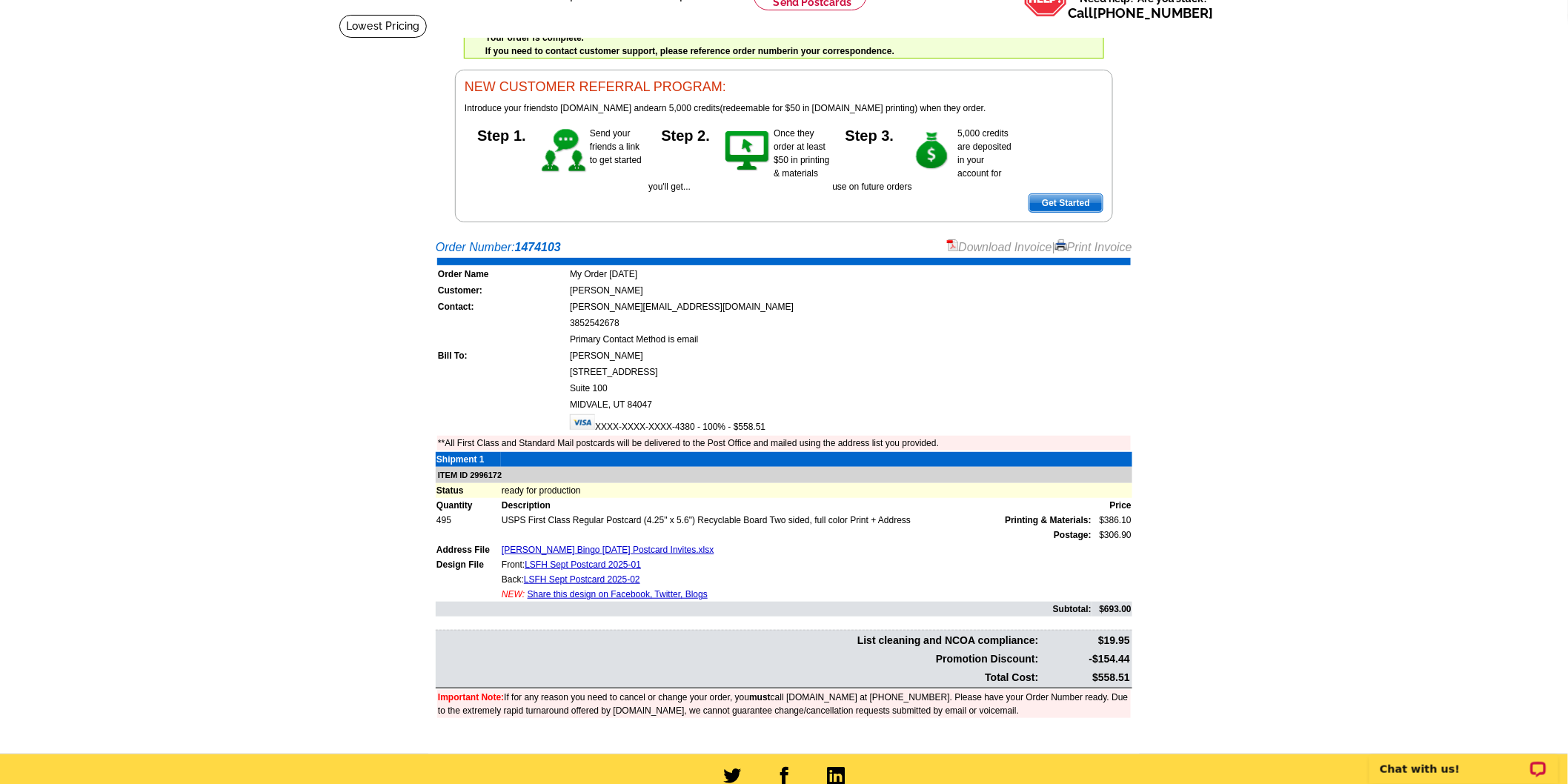
scroll to position [165, 0]
